Goal: Task Accomplishment & Management: Manage account settings

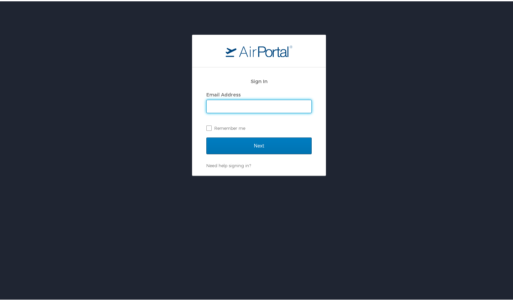
click at [224, 106] on input "Email Address" at bounding box center [259, 105] width 105 height 13
type input "Robbie.Tate@la.gov"
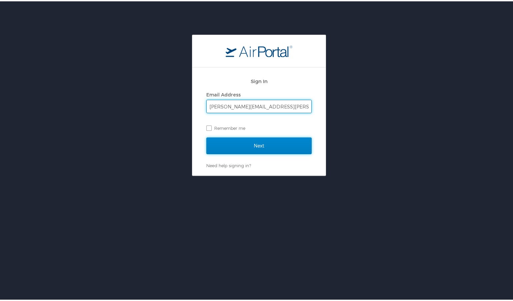
click at [239, 144] on input "Next" at bounding box center [258, 144] width 105 height 17
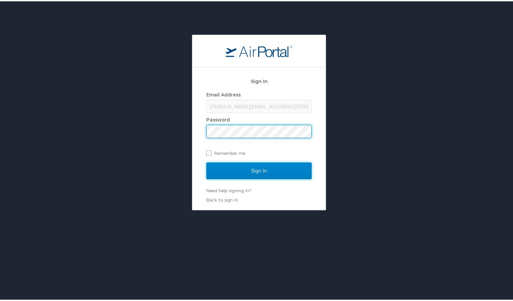
click at [255, 166] on input "Sign In" at bounding box center [258, 169] width 105 height 17
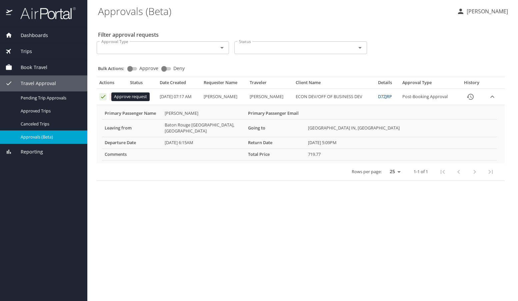
click at [103, 98] on icon "Approval table" at bounding box center [103, 96] width 6 height 6
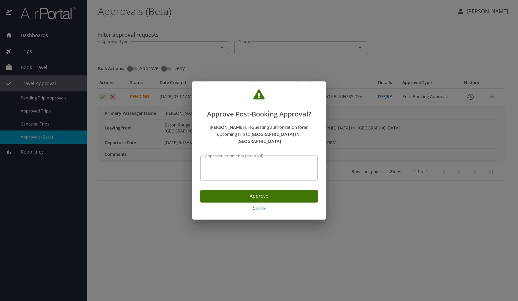
click at [243, 192] on span "Approve" at bounding box center [259, 196] width 107 height 8
